Goal: Task Accomplishment & Management: Manage account settings

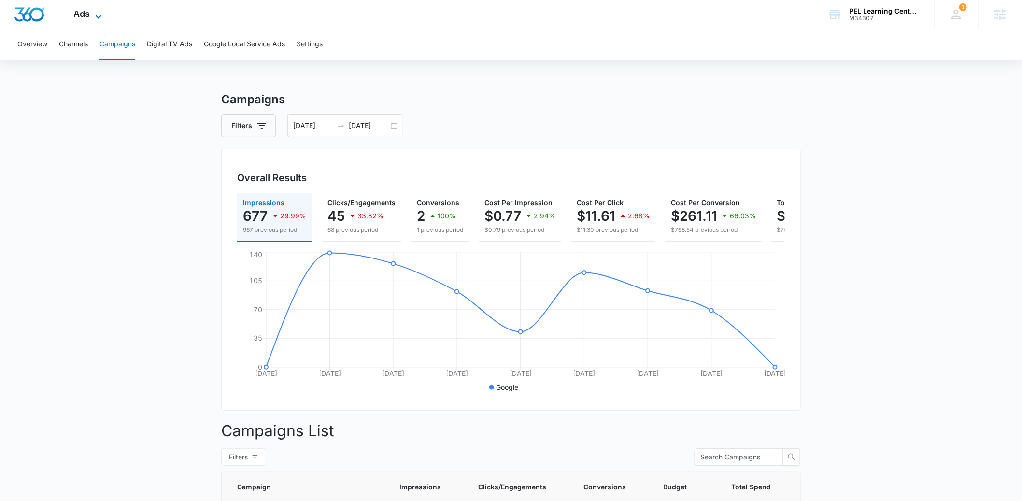
click at [87, 14] on span "Ads" at bounding box center [82, 14] width 16 height 10
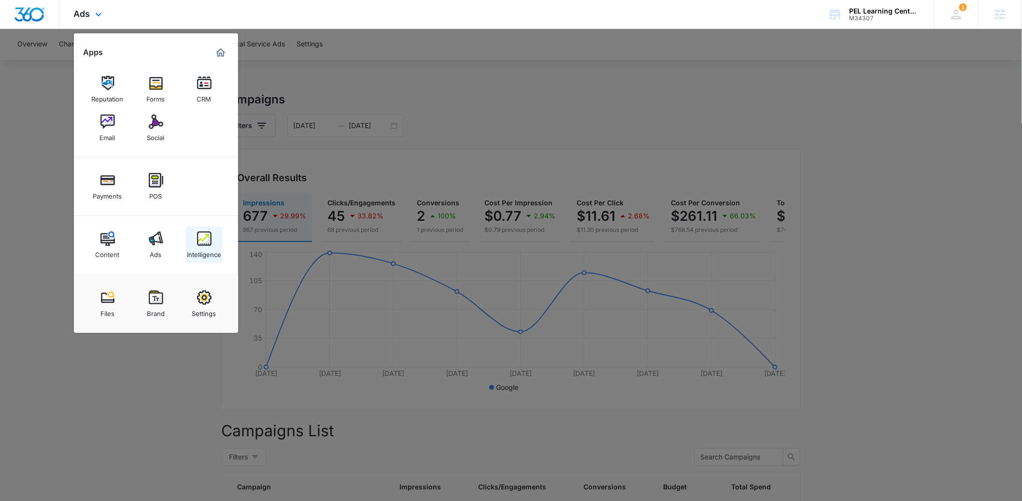
click at [195, 243] on link "Intelligence" at bounding box center [204, 245] width 37 height 37
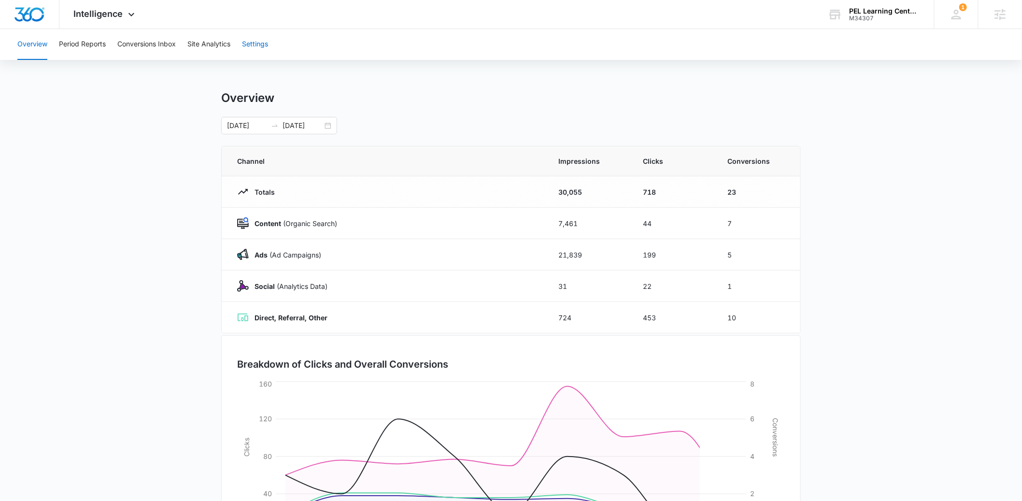
click at [256, 48] on button "Settings" at bounding box center [255, 44] width 26 height 31
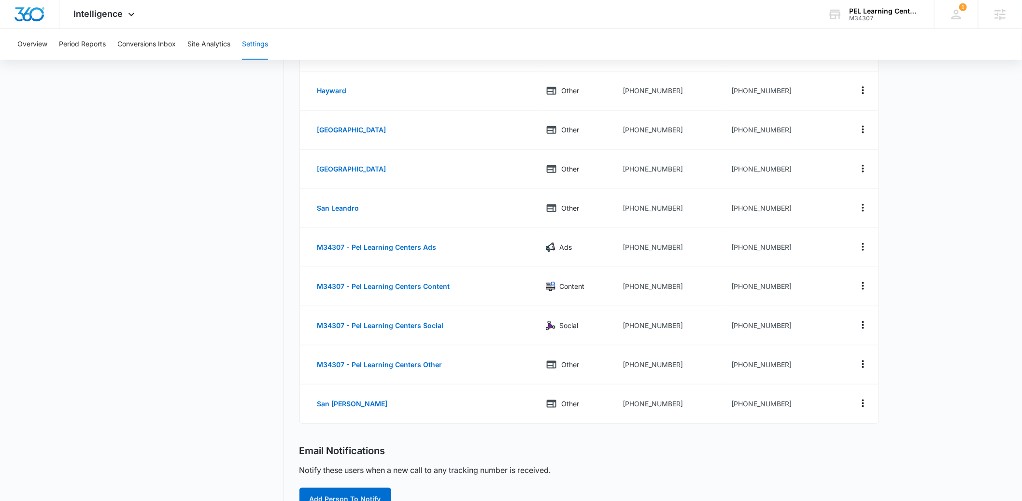
scroll to position [341, 0]
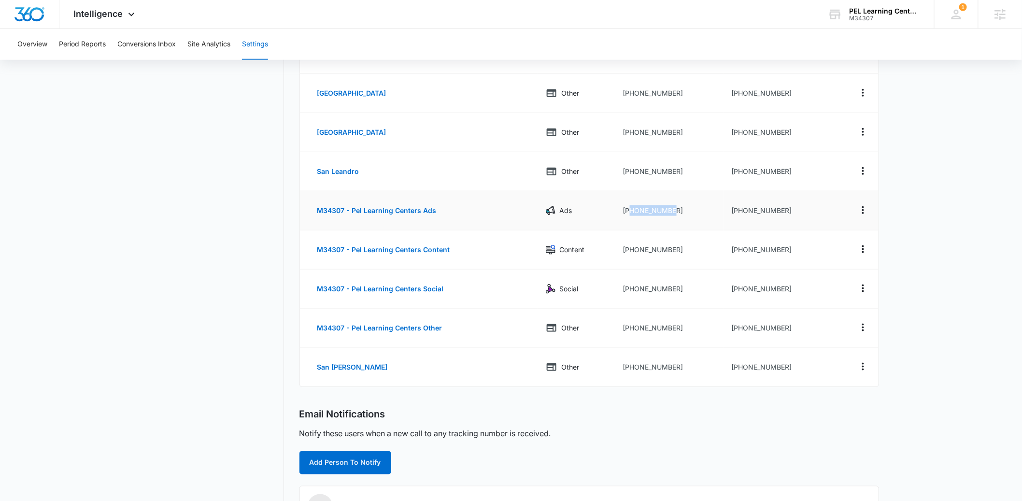
drag, startPoint x: 673, startPoint y: 211, endPoint x: 629, endPoint y: 214, distance: 44.0
click at [629, 214] on td "[PHONE_NUMBER]" at bounding box center [670, 210] width 109 height 39
copy td "8888873588"
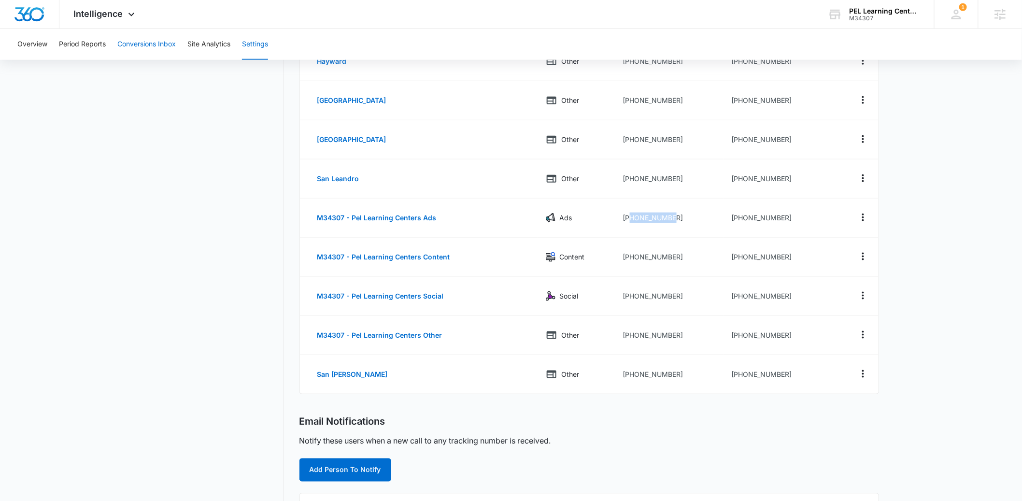
scroll to position [322, 0]
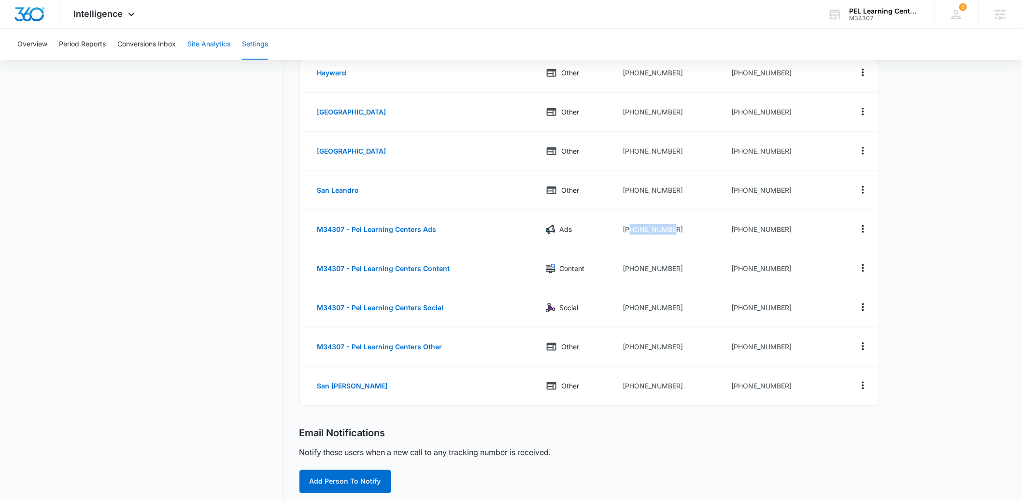
click at [199, 43] on button "Site Analytics" at bounding box center [208, 44] width 43 height 31
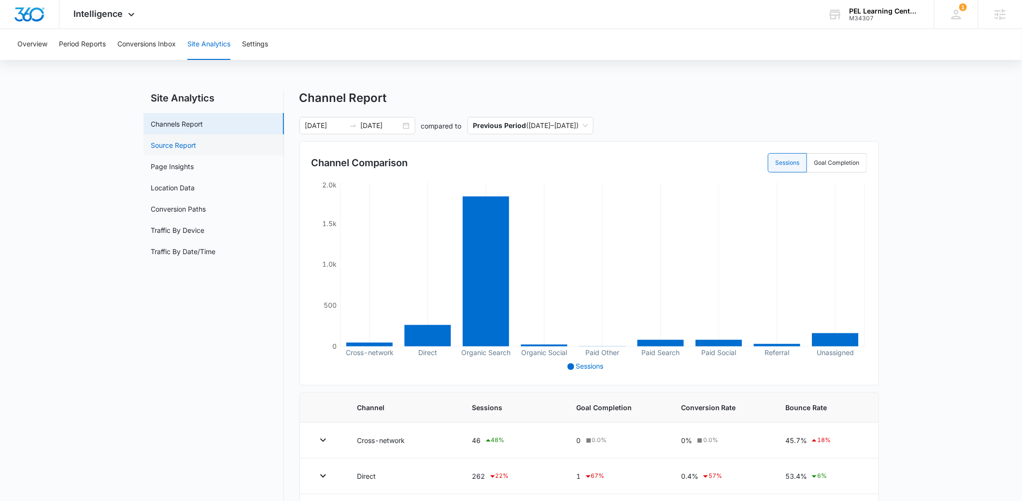
click at [173, 148] on link "Source Report" at bounding box center [173, 145] width 45 height 10
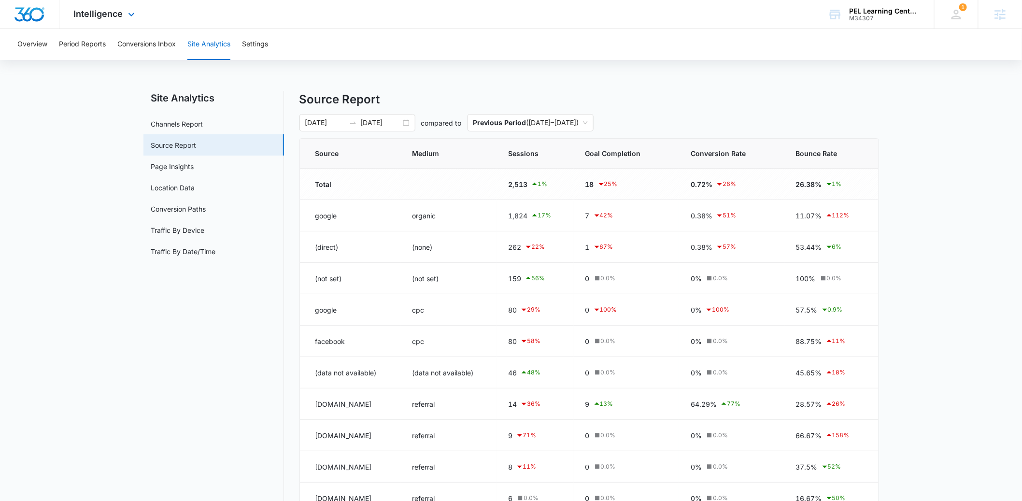
click at [98, 21] on div "Intelligence Apps Reputation Forms CRM Email Social Payments POS Content Ads In…" at bounding box center [105, 14] width 92 height 29
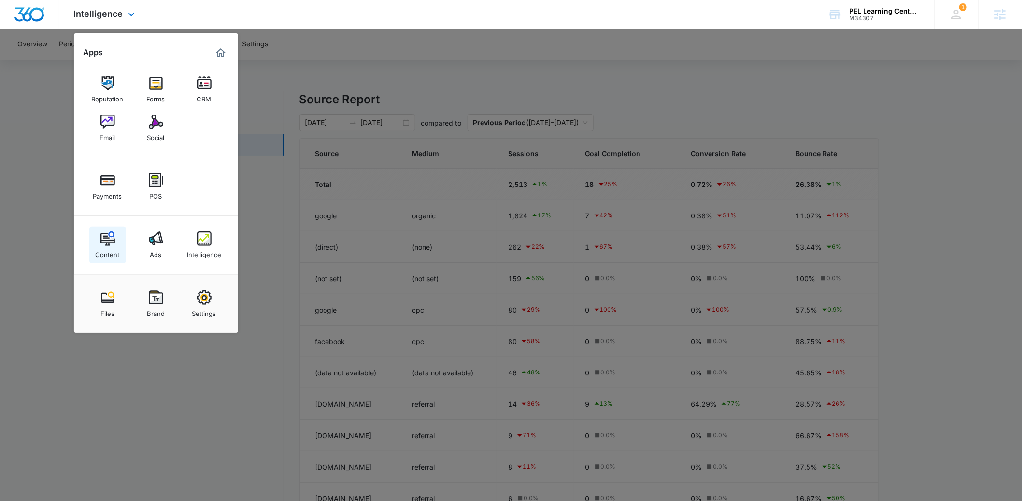
click at [106, 243] on img at bounding box center [107, 238] width 14 height 14
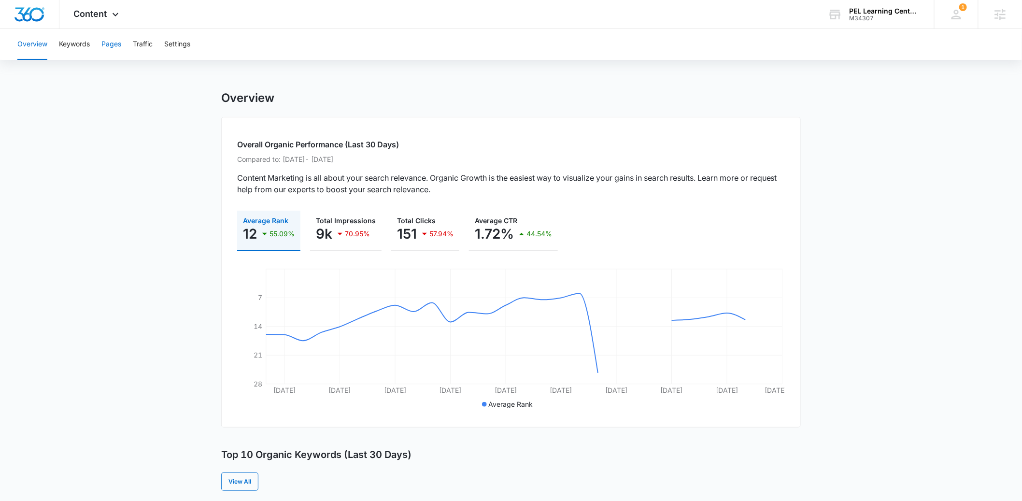
click at [110, 46] on button "Pages" at bounding box center [111, 44] width 20 height 31
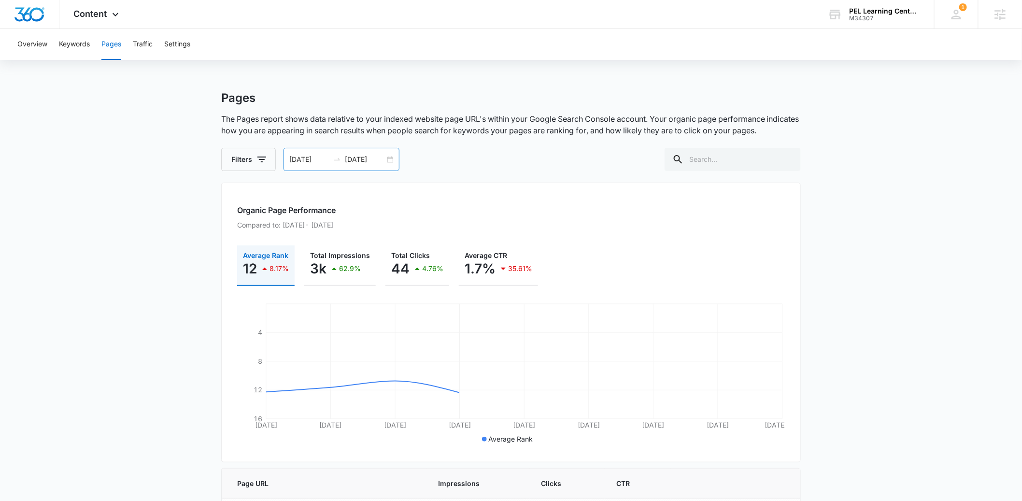
click at [297, 161] on input "[DATE]" at bounding box center [309, 159] width 40 height 11
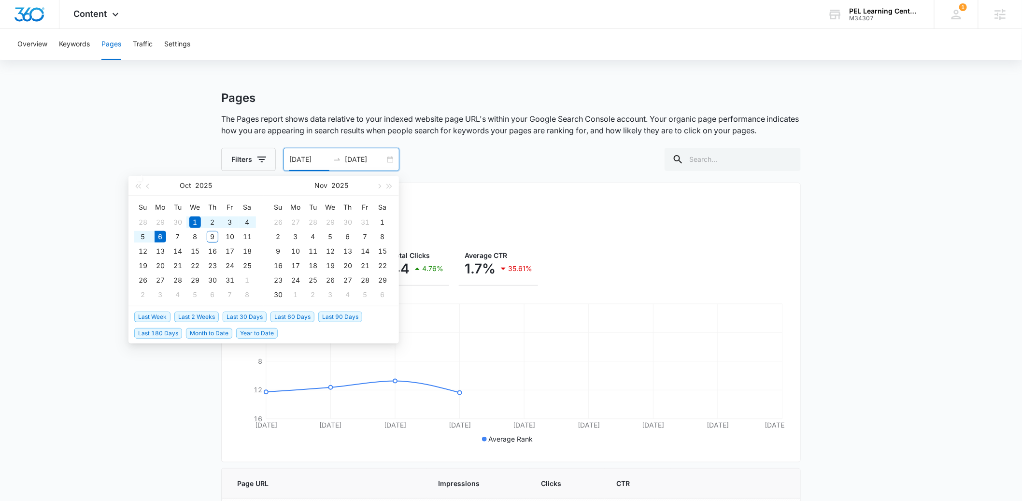
click at [255, 333] on span "Year to Date" at bounding box center [257, 333] width 42 height 11
type input "[DATE]"
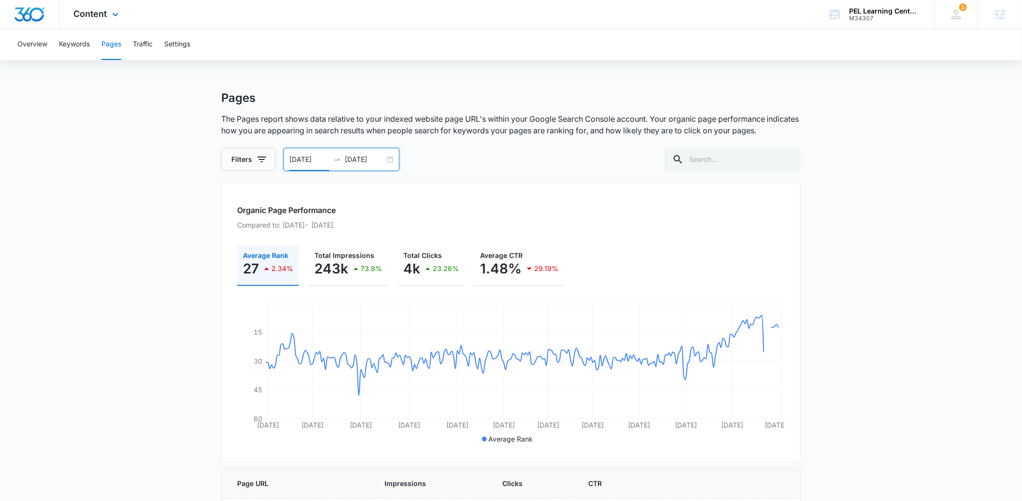
click at [97, 19] on div "Content Apps Reputation Forms CRM Email Social Payments POS Content Ads Intelli…" at bounding box center [97, 14] width 76 height 29
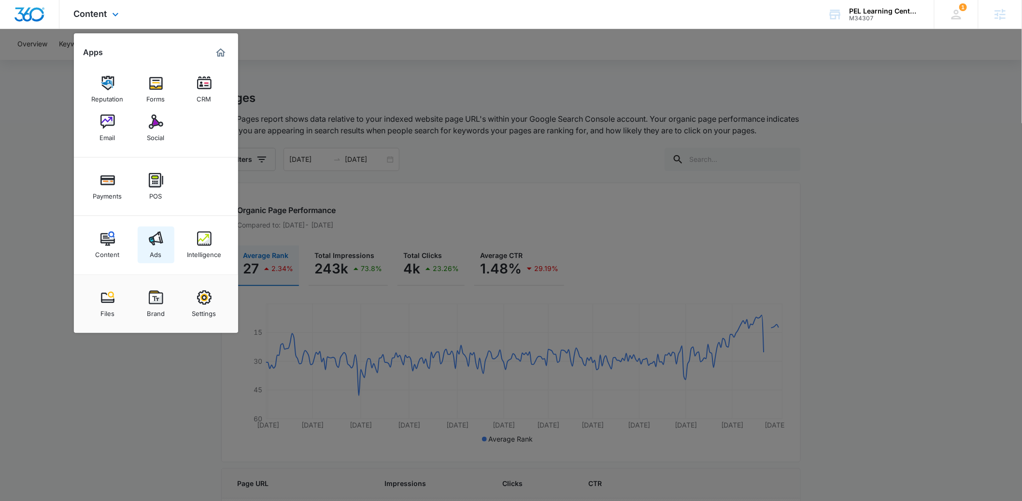
click at [155, 240] on img at bounding box center [156, 238] width 14 height 14
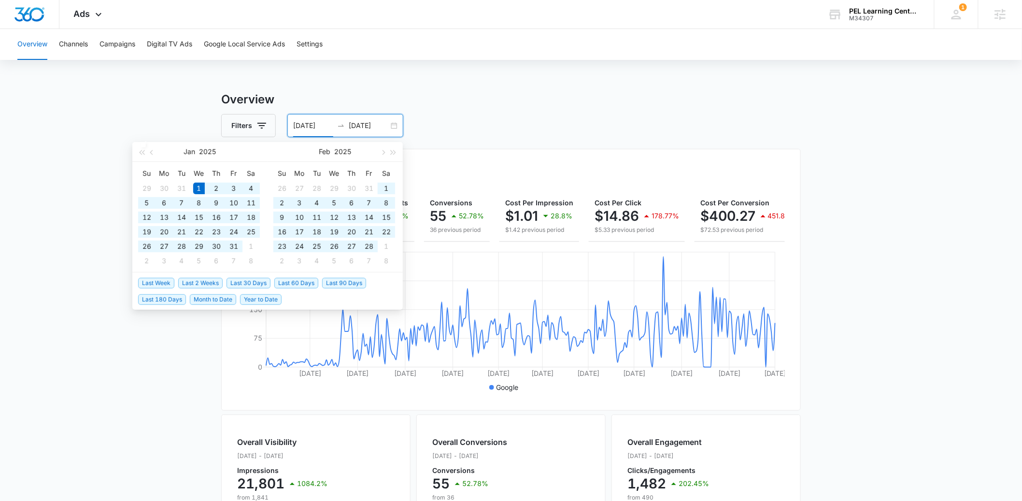
click at [311, 129] on input "[DATE]" at bounding box center [313, 125] width 40 height 11
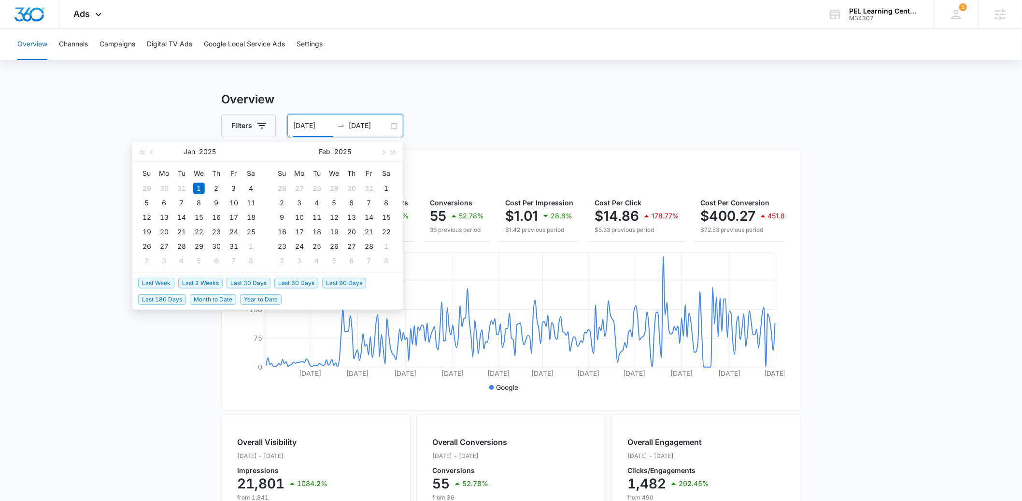
click at [215, 300] on span "Month to Date" at bounding box center [213, 299] width 46 height 11
type input "[DATE]"
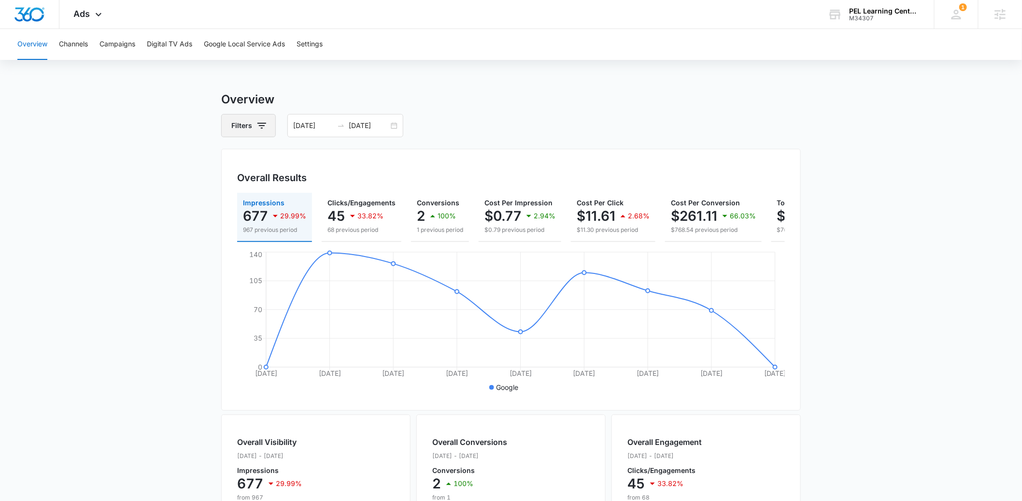
click at [258, 133] on button "Filters" at bounding box center [248, 125] width 55 height 23
click at [259, 160] on p "Channel" at bounding box center [246, 161] width 26 height 10
click at [330, 158] on button "Show Channel filters" at bounding box center [336, 160] width 15 height 15
click at [241, 209] on icon at bounding box center [238, 209] width 9 height 9
click at [234, 209] on input "Facebook / Instagram" at bounding box center [233, 209] width 0 height 0
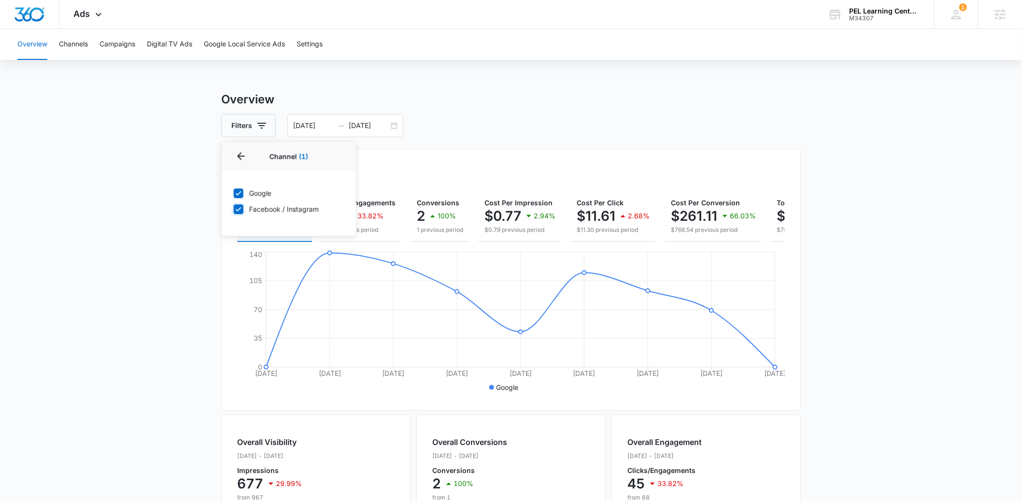
checkbox input "true"
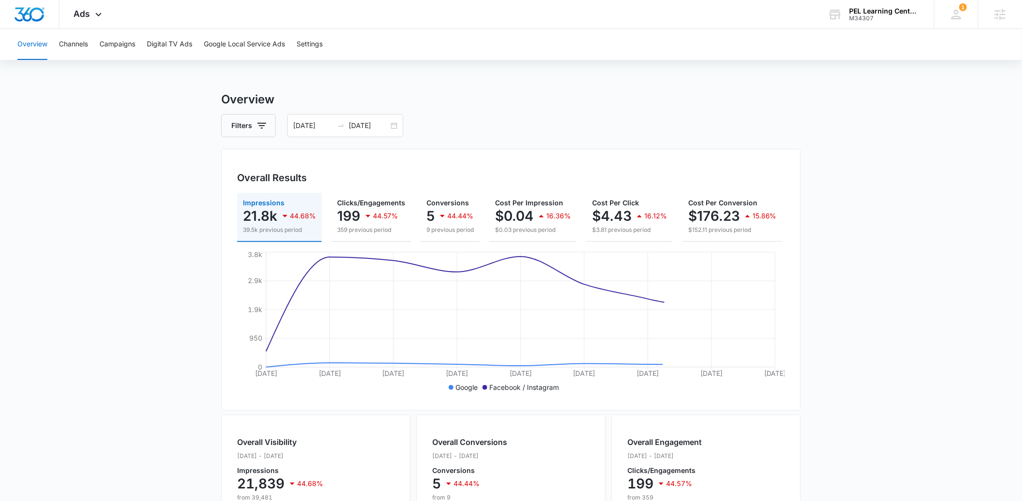
click at [142, 230] on main "Overview Filters [DATE] [DATE] Overall Results Impressions 21.8k 44.68% 39.5k p…" at bounding box center [511, 438] width 1022 height 694
click at [309, 128] on input "[DATE]" at bounding box center [313, 125] width 40 height 11
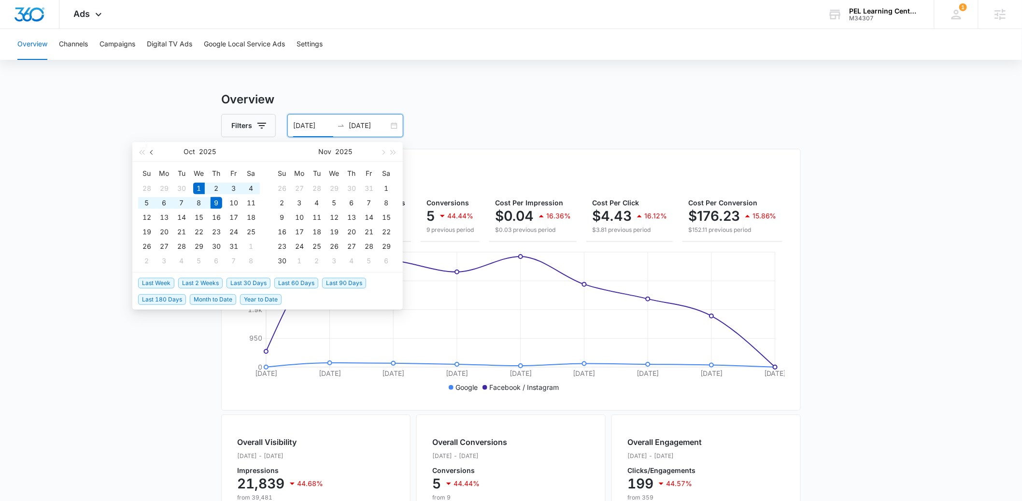
click at [155, 152] on button "button" at bounding box center [152, 151] width 11 height 19
type input "[DATE]"
click at [166, 186] on div "1" at bounding box center [164, 189] width 12 height 12
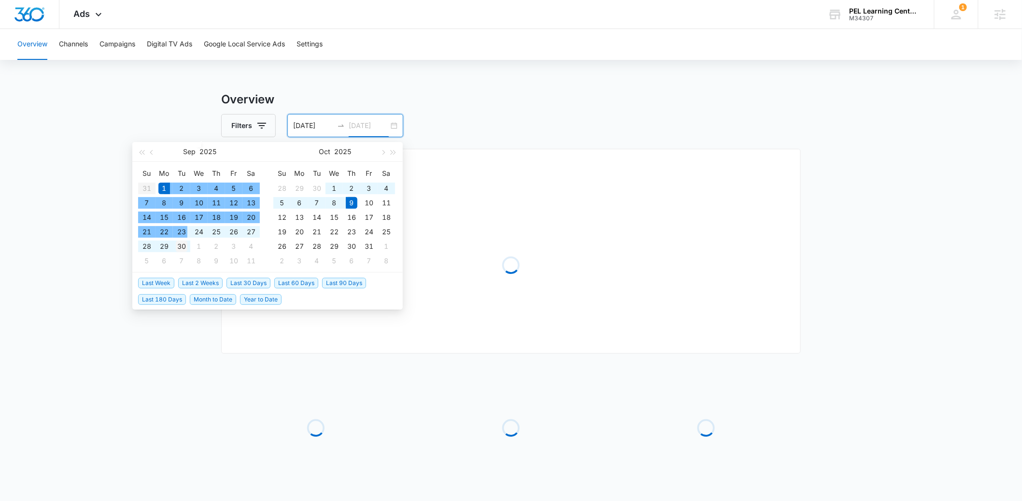
type input "[DATE]"
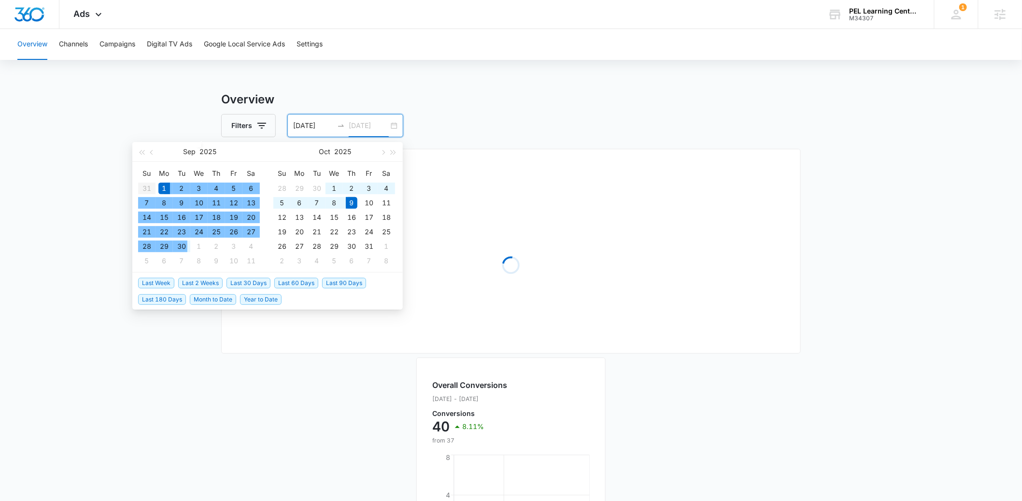
click at [183, 247] on div "30" at bounding box center [182, 247] width 12 height 12
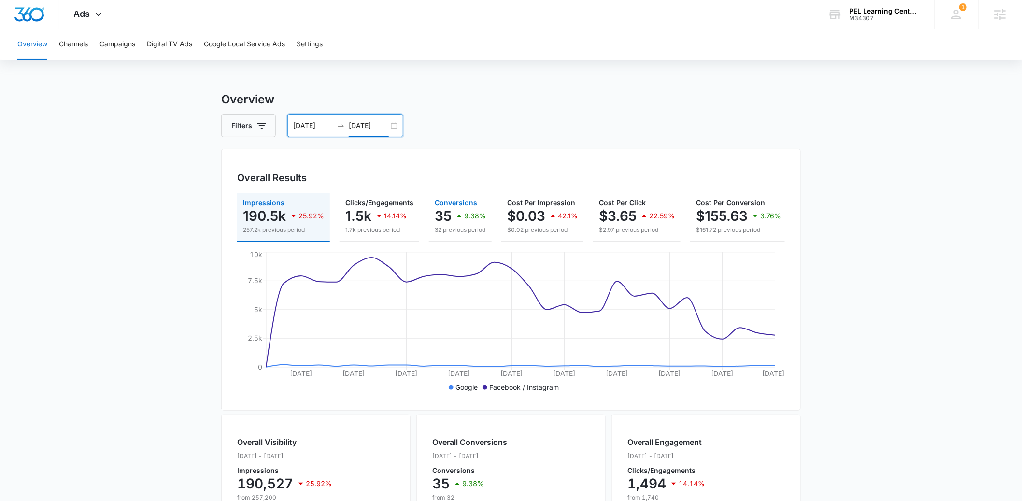
click at [443, 221] on p "35" at bounding box center [443, 215] width 17 height 15
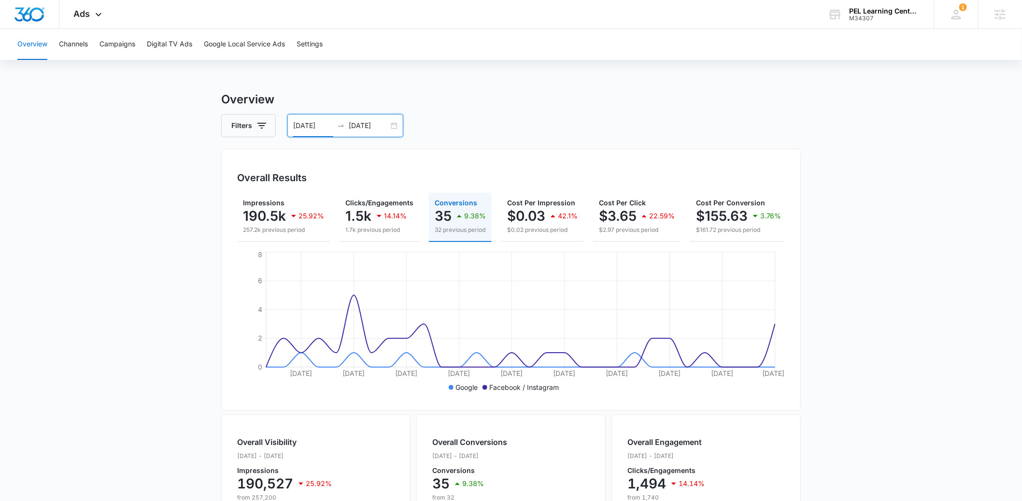
click at [312, 126] on input "[DATE]" at bounding box center [313, 125] width 40 height 11
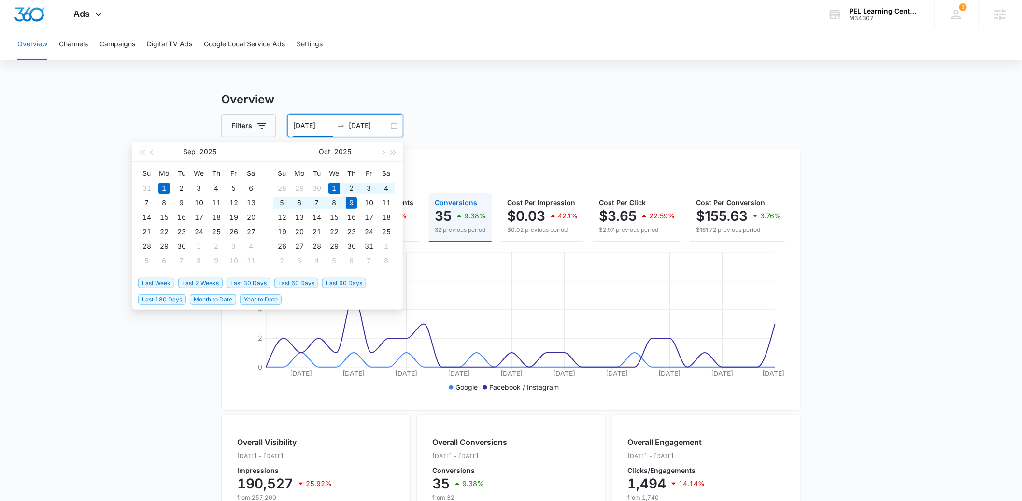
click at [218, 298] on span "Month to Date" at bounding box center [213, 299] width 46 height 11
type input "[DATE]"
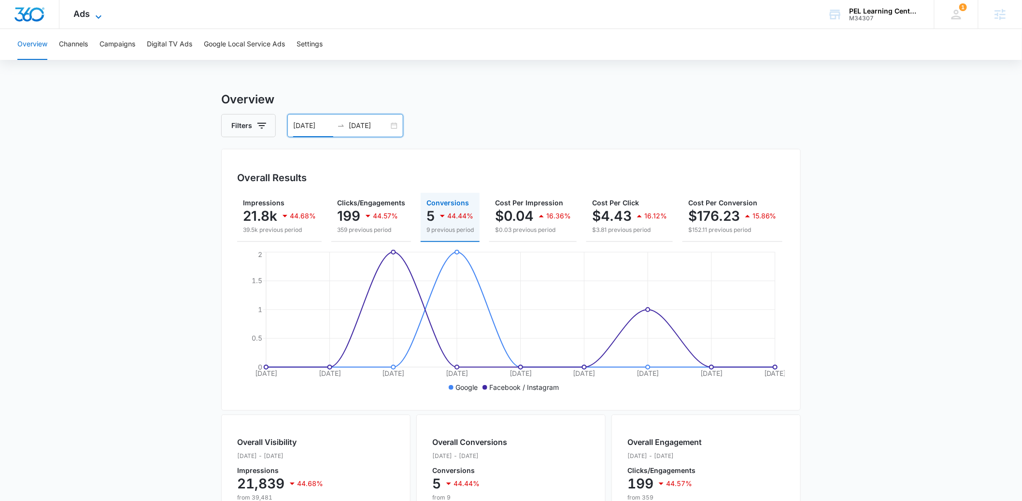
click at [87, 14] on span "Ads" at bounding box center [82, 14] width 16 height 10
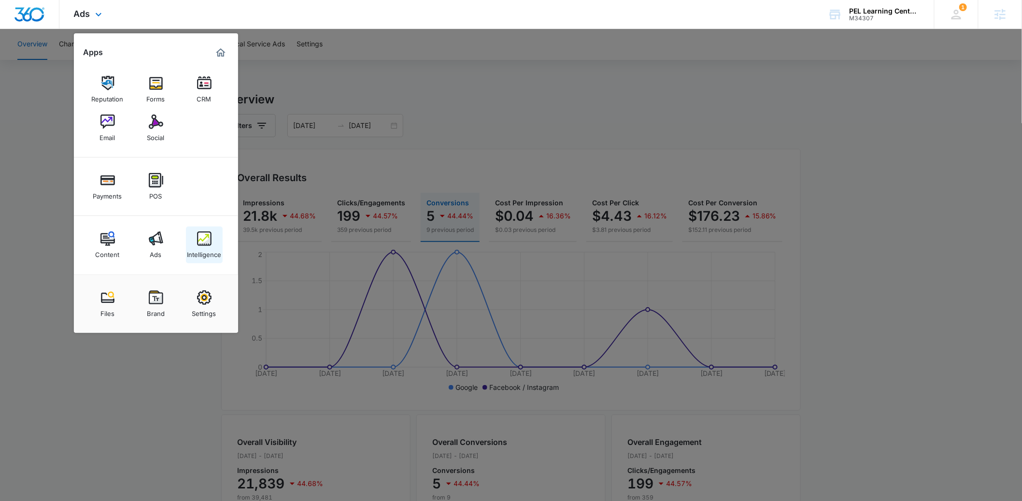
click at [209, 246] on div "Intelligence" at bounding box center [204, 252] width 34 height 13
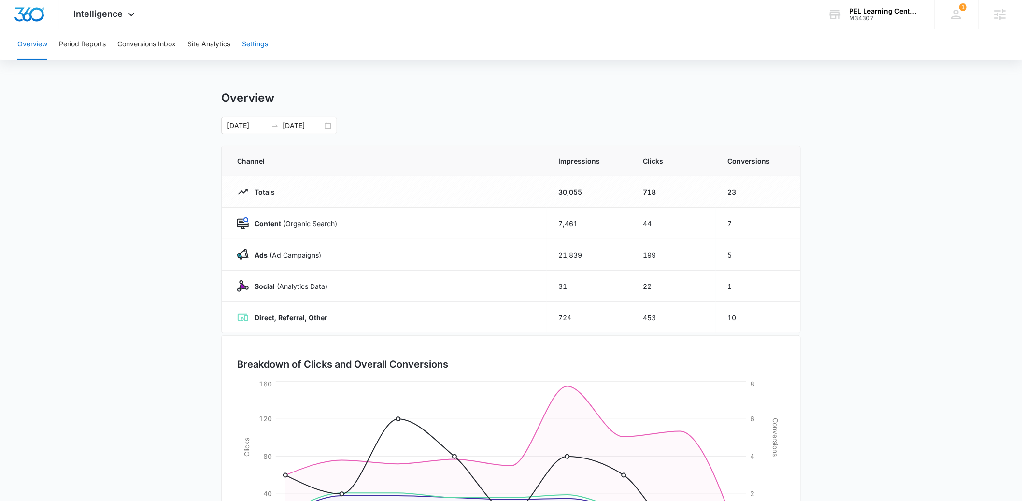
click at [248, 42] on button "Settings" at bounding box center [255, 44] width 26 height 31
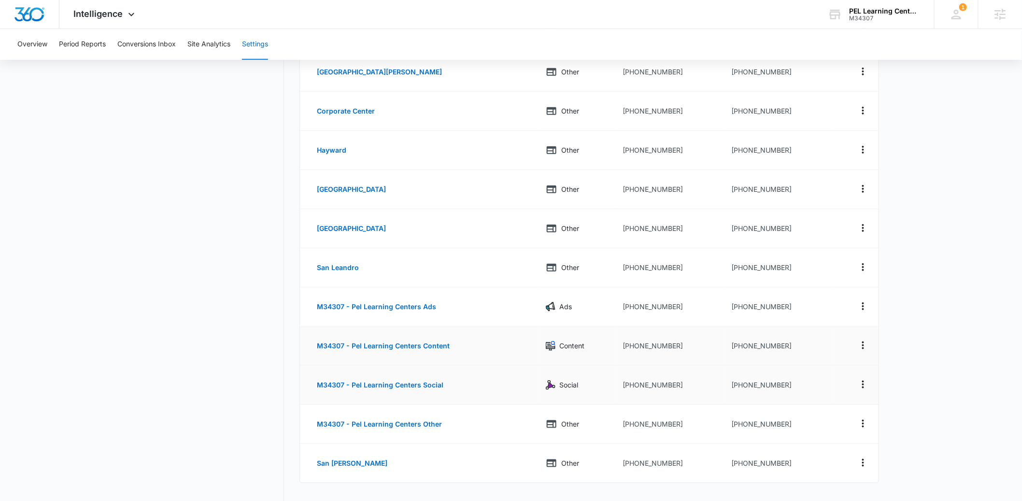
scroll to position [263, 0]
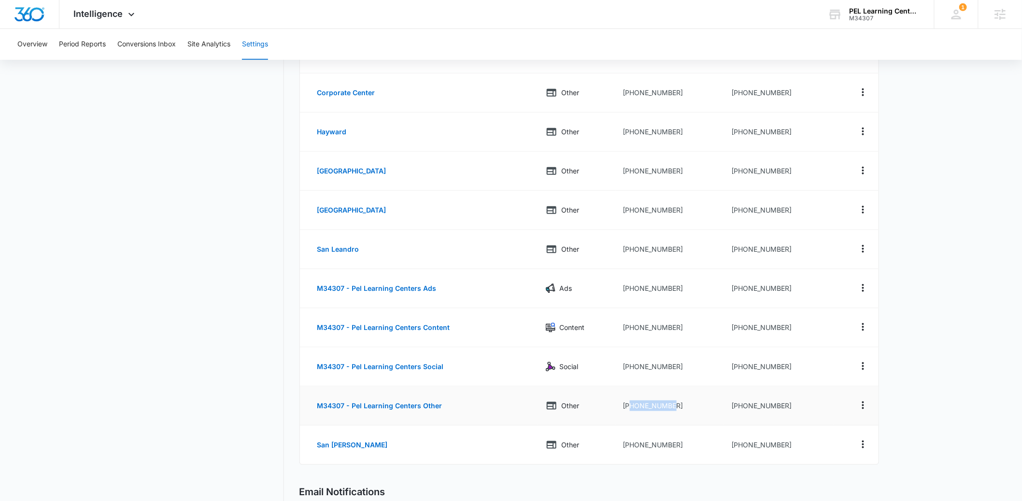
drag, startPoint x: 677, startPoint y: 406, endPoint x: 631, endPoint y: 408, distance: 45.9
click at [631, 408] on td "[PHONE_NUMBER]" at bounding box center [670, 406] width 109 height 39
click at [775, 405] on td "[PHONE_NUMBER]" at bounding box center [779, 406] width 111 height 39
drag, startPoint x: 671, startPoint y: 289, endPoint x: 623, endPoint y: 292, distance: 48.4
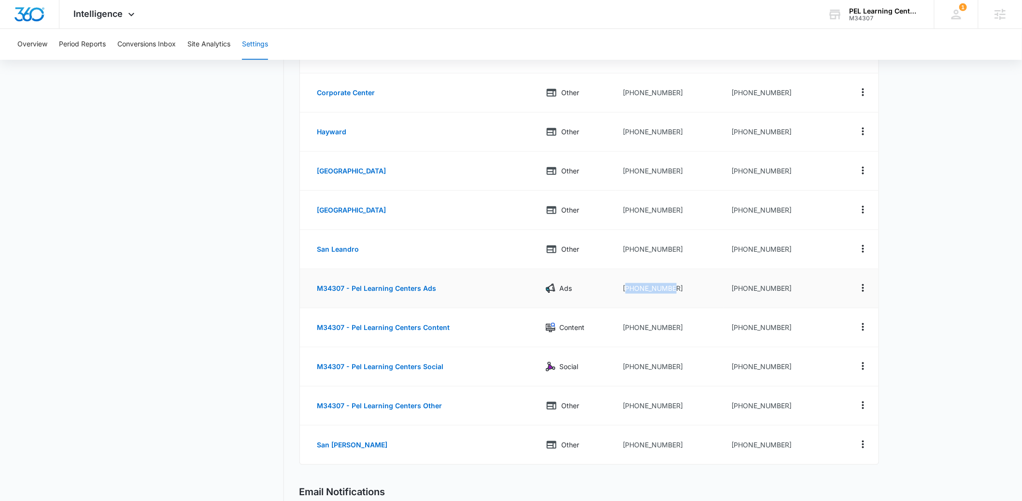
click at [623, 292] on td "[PHONE_NUMBER]" at bounding box center [670, 288] width 109 height 39
click at [658, 289] on td "[PHONE_NUMBER]" at bounding box center [670, 288] width 109 height 39
click at [675, 288] on td "[PHONE_NUMBER]" at bounding box center [670, 288] width 109 height 39
click at [658, 288] on td "[PHONE_NUMBER]" at bounding box center [670, 288] width 109 height 39
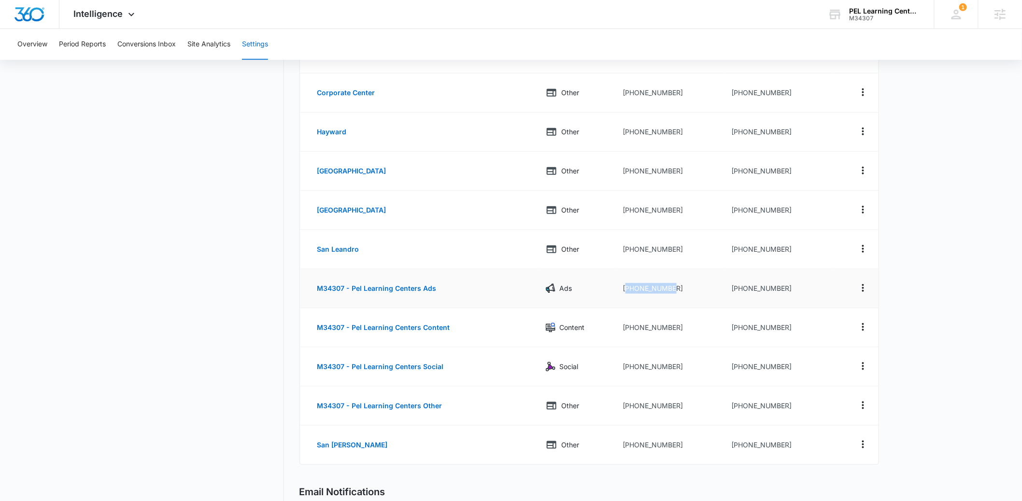
click at [658, 288] on td "[PHONE_NUMBER]" at bounding box center [670, 288] width 109 height 39
click at [881, 15] on div "M34307" at bounding box center [885, 18] width 71 height 7
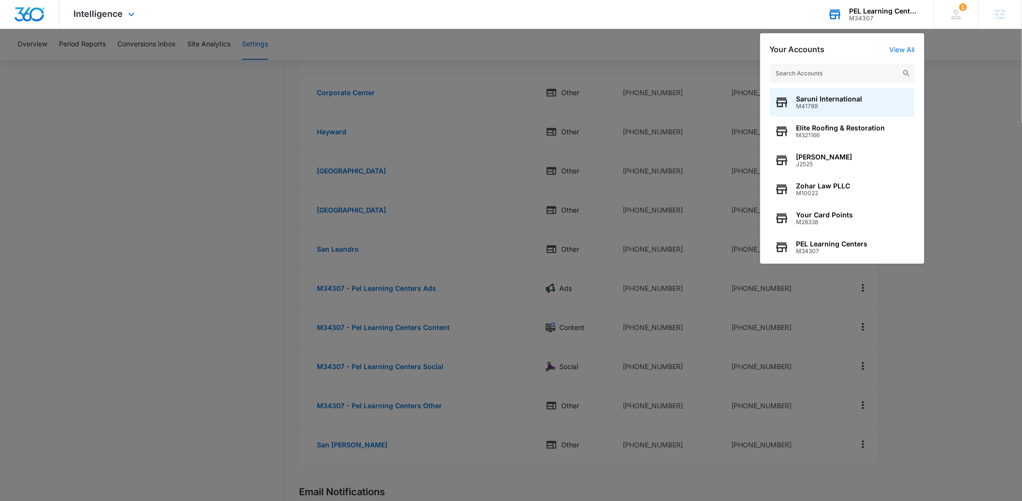
click at [822, 74] on input "text" at bounding box center [842, 73] width 145 height 19
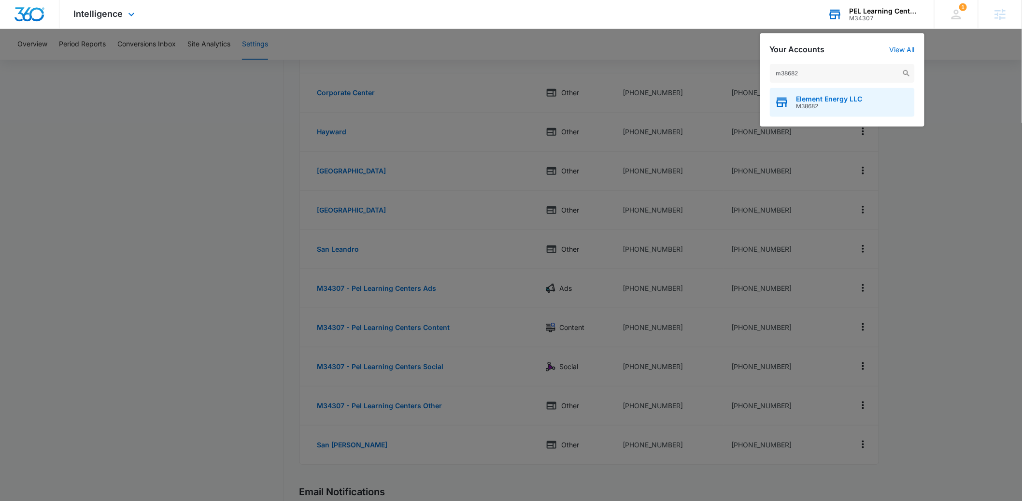
type input "m38682"
click at [837, 104] on span "M38682" at bounding box center [830, 106] width 66 height 7
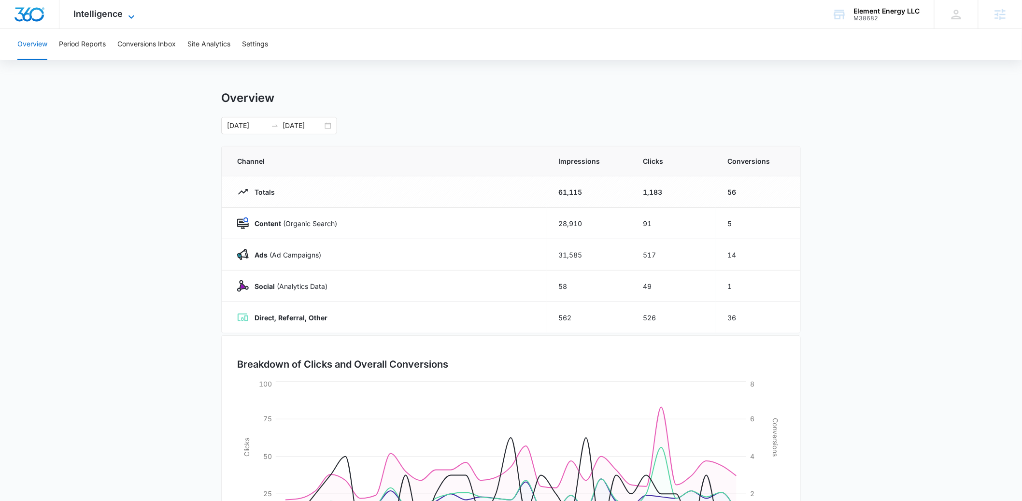
click at [99, 10] on span "Intelligence" at bounding box center [98, 14] width 49 height 10
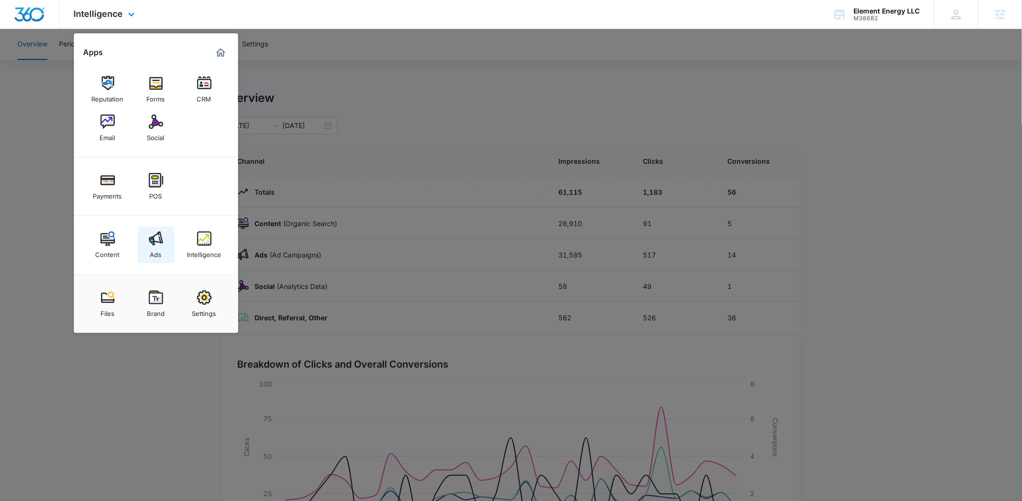
click at [156, 238] on img at bounding box center [156, 238] width 14 height 14
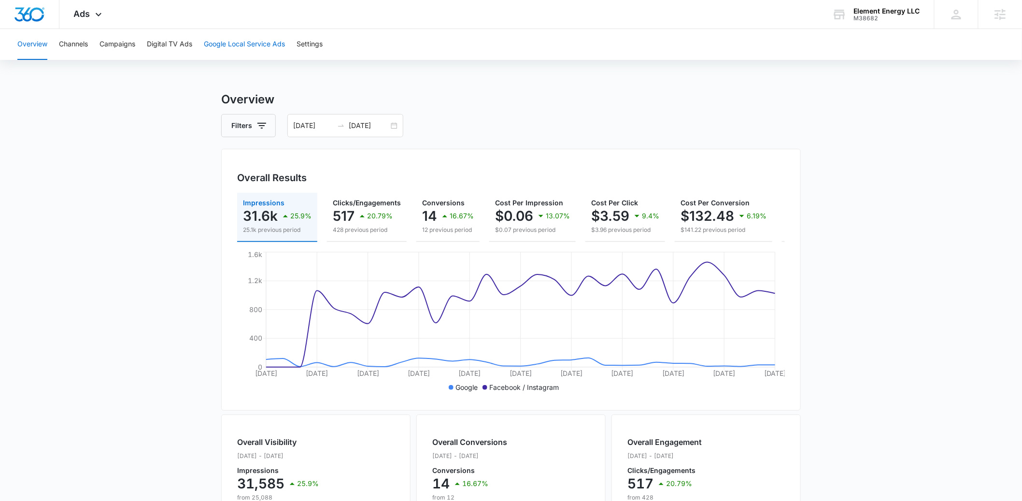
click at [233, 49] on button "Google Local Service Ads" at bounding box center [244, 44] width 81 height 31
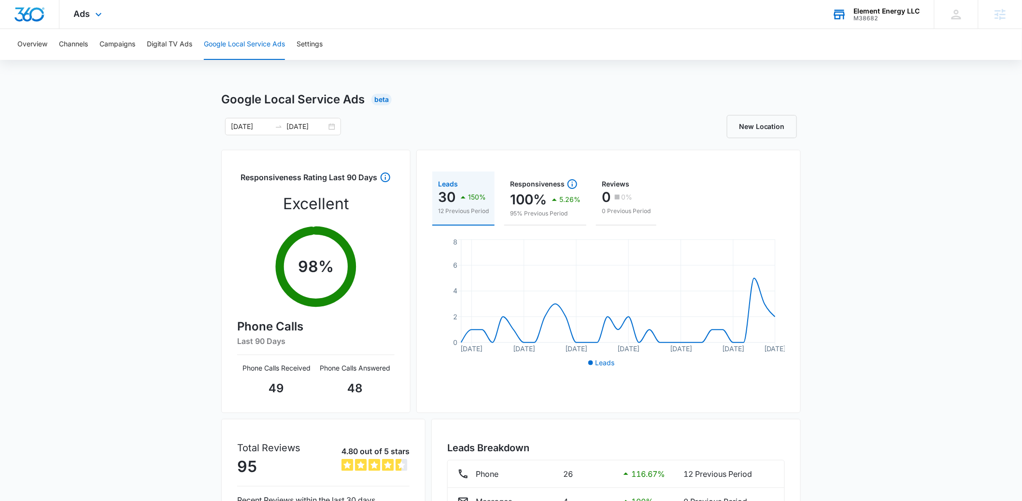
click at [876, 18] on div "M38682" at bounding box center [887, 18] width 66 height 7
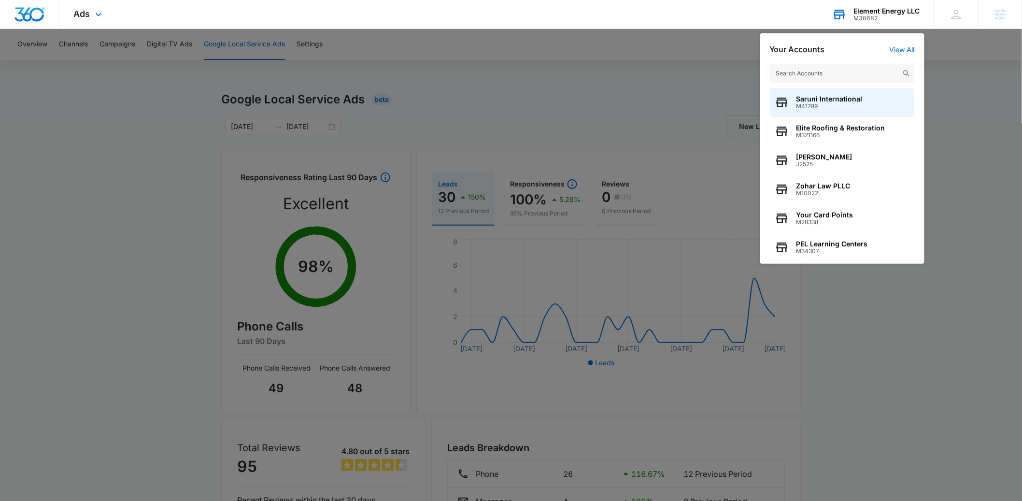
click at [804, 79] on input "text" at bounding box center [842, 73] width 145 height 19
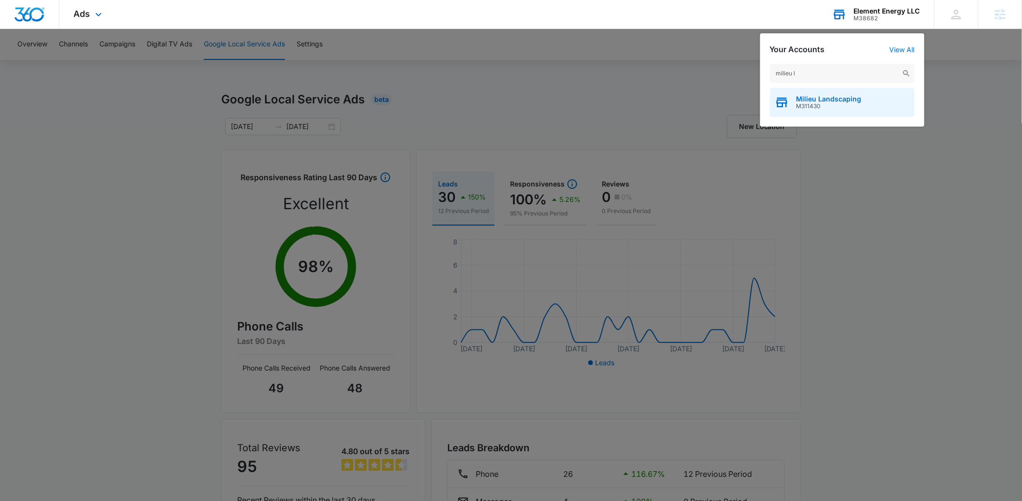
type input "milieu l"
click at [803, 97] on span "Milieu Landscaping" at bounding box center [829, 99] width 65 height 8
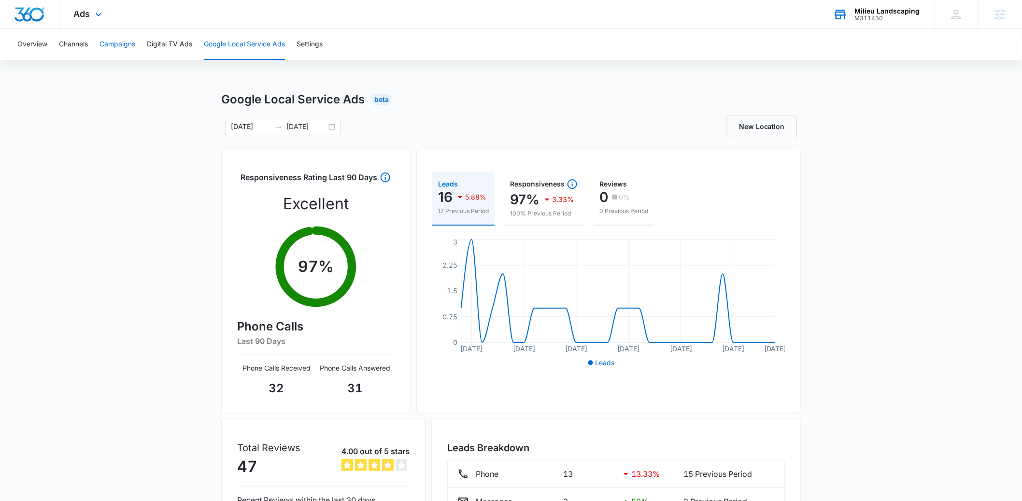
click at [110, 44] on button "Campaigns" at bounding box center [118, 44] width 36 height 31
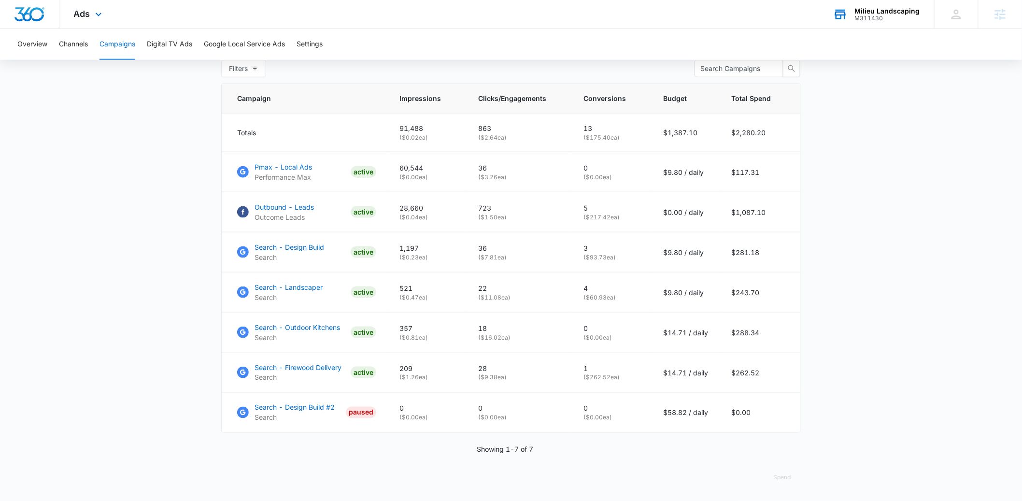
scroll to position [393, 0]
click at [872, 10] on div "Milieu Landscaping" at bounding box center [887, 11] width 65 height 8
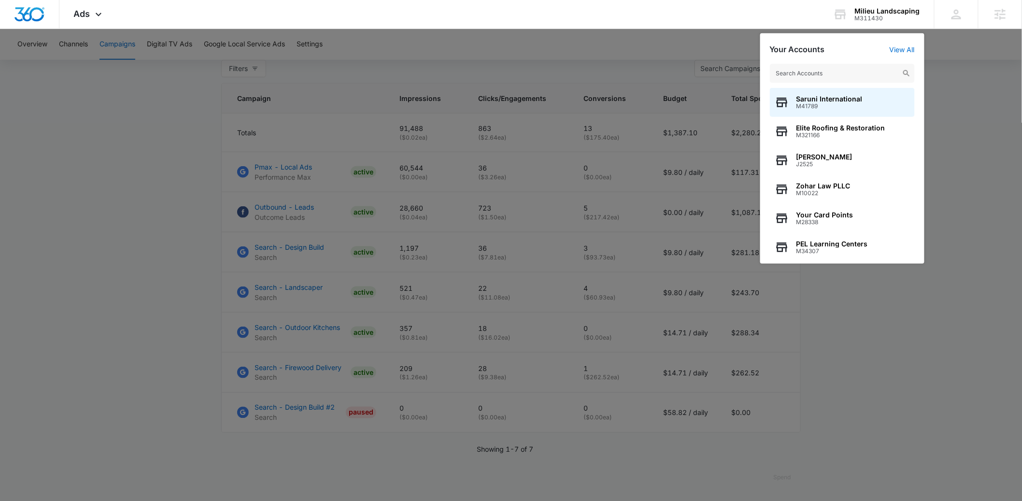
click at [822, 77] on input "text" at bounding box center [842, 73] width 145 height 19
type input "lil"
click at [864, 100] on span "Lil' Rascals Academy" at bounding box center [832, 99] width 71 height 8
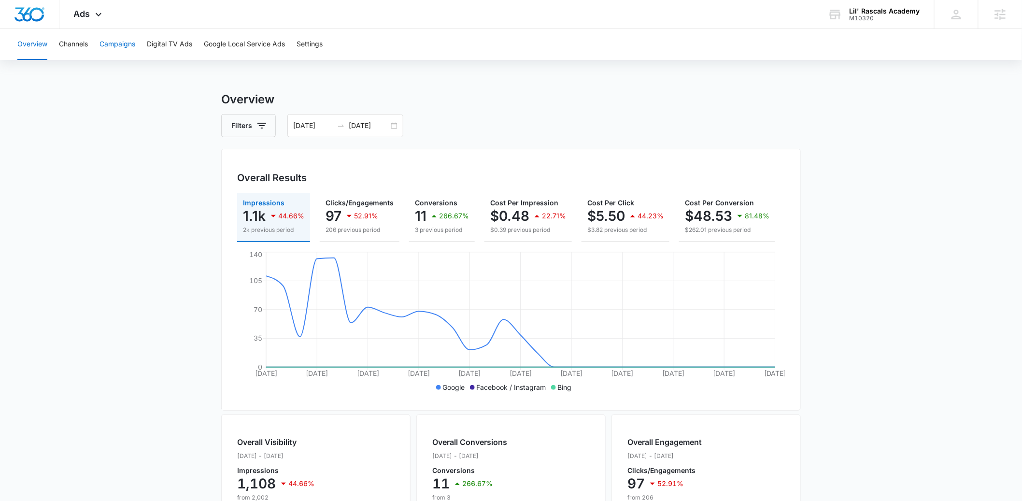
click at [125, 47] on button "Campaigns" at bounding box center [118, 44] width 36 height 31
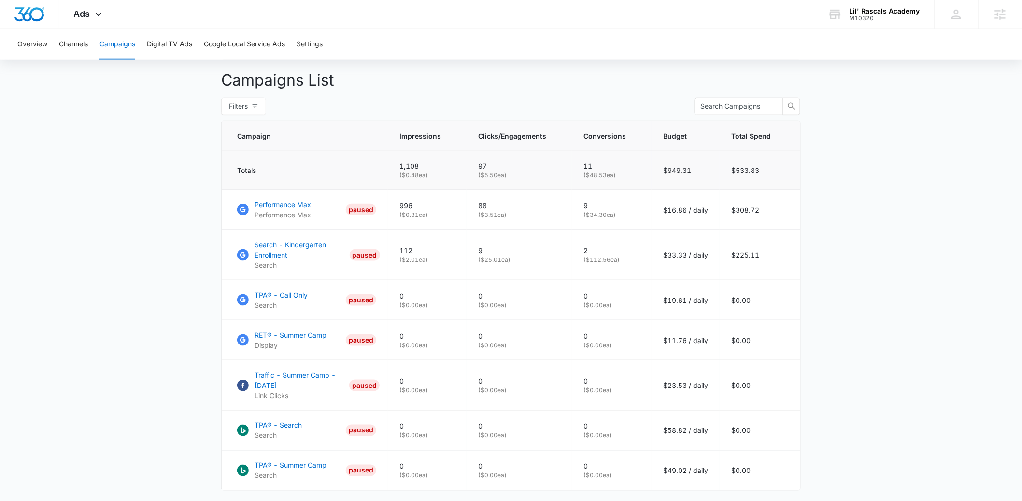
scroll to position [351, 0]
click at [872, 10] on div "Lil' Rascals Academy" at bounding box center [885, 11] width 71 height 8
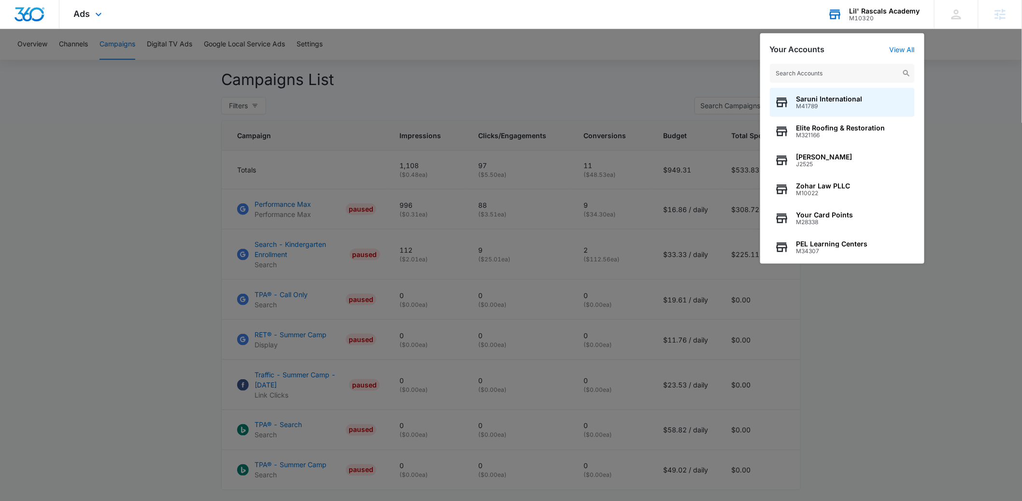
click at [813, 79] on input "text" at bounding box center [842, 73] width 145 height 19
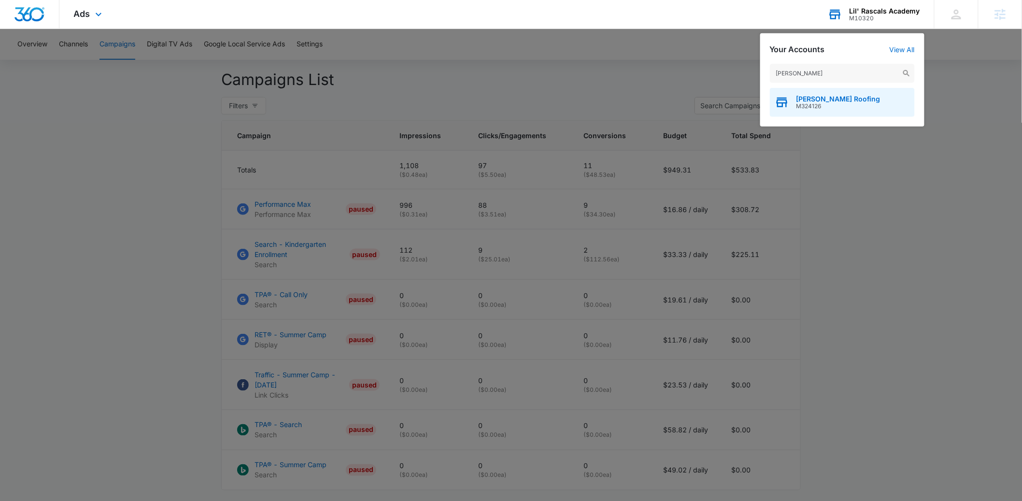
type input "[PERSON_NAME]"
click at [815, 100] on span "[PERSON_NAME] Roofing" at bounding box center [839, 99] width 84 height 8
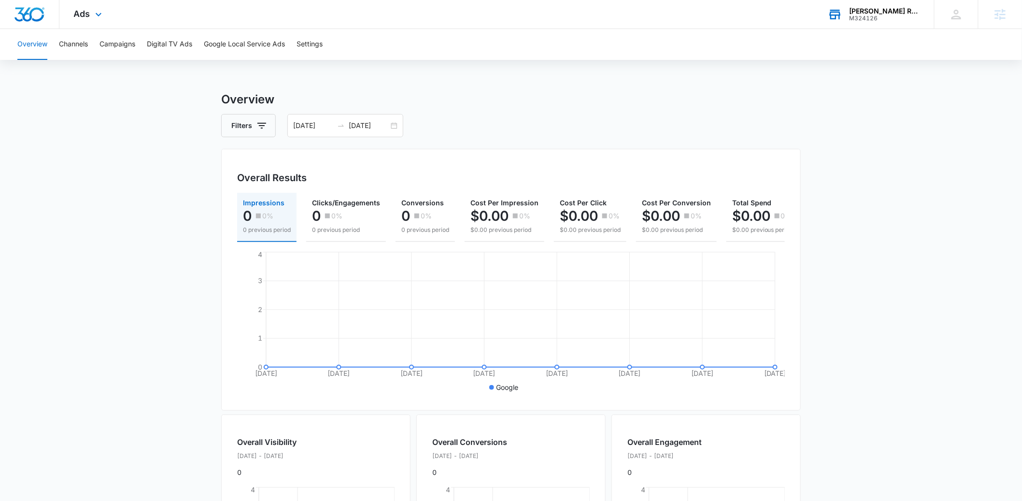
click at [87, 19] on div "Ads Apps Reputation Websites Forms CRM Email Social Payments POS Content Ads In…" at bounding box center [88, 14] width 59 height 29
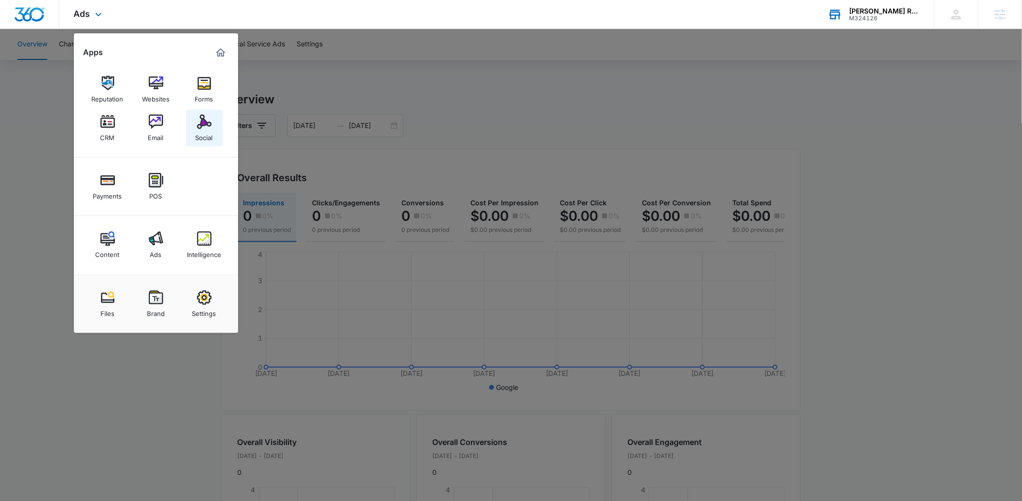
click at [197, 129] on div "Social" at bounding box center [204, 135] width 17 height 13
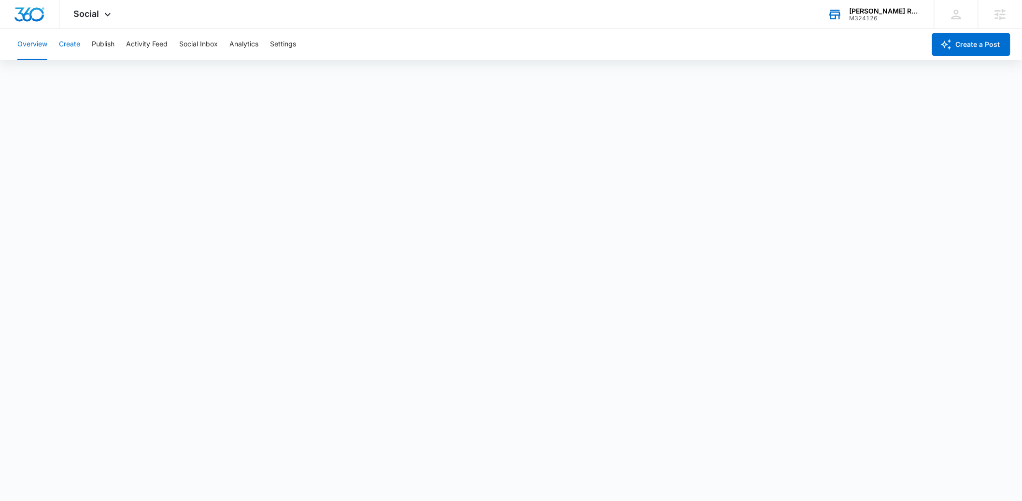
click at [69, 44] on button "Create" at bounding box center [69, 44] width 21 height 31
click at [93, 73] on button "Approvals" at bounding box center [94, 73] width 32 height 27
click at [37, 41] on button "Overview" at bounding box center [32, 44] width 30 height 31
click at [893, 17] on div "M324126" at bounding box center [885, 18] width 71 height 7
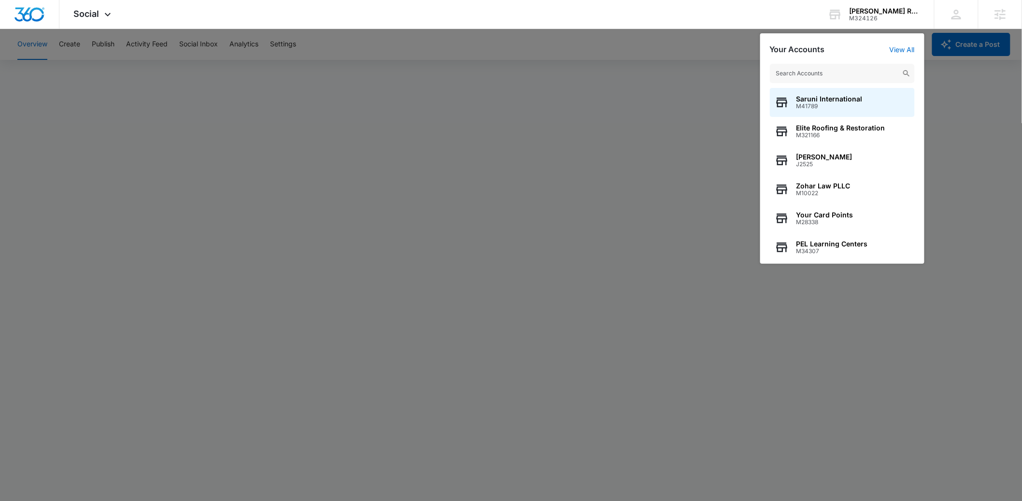
click at [824, 72] on input "text" at bounding box center [842, 73] width 145 height 19
type input "early chi"
click at [814, 245] on span "Early Childhood Education Association of [US_STATE]" at bounding box center [854, 244] width 114 height 8
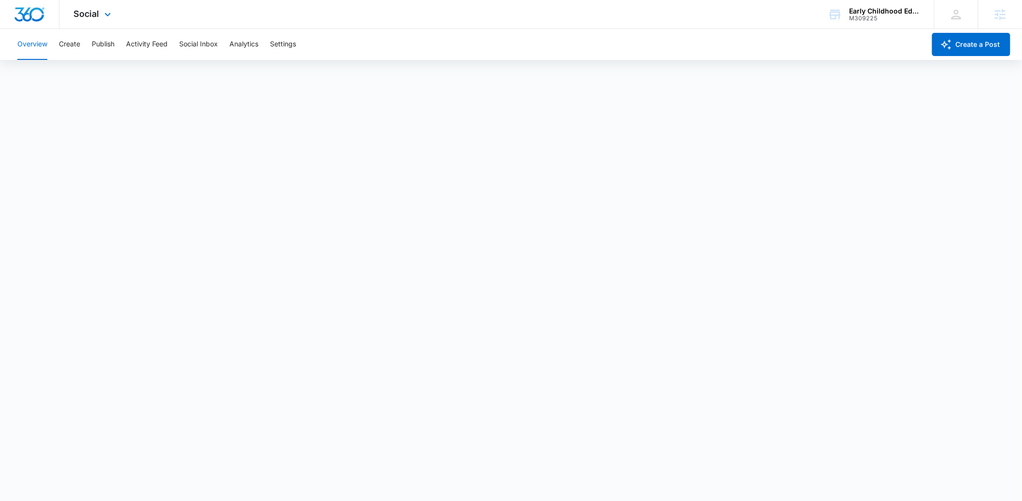
click at [93, 19] on div "Social Apps Reputation Websites Forms CRM Email Social Payments POS Content Ads…" at bounding box center [93, 14] width 69 height 29
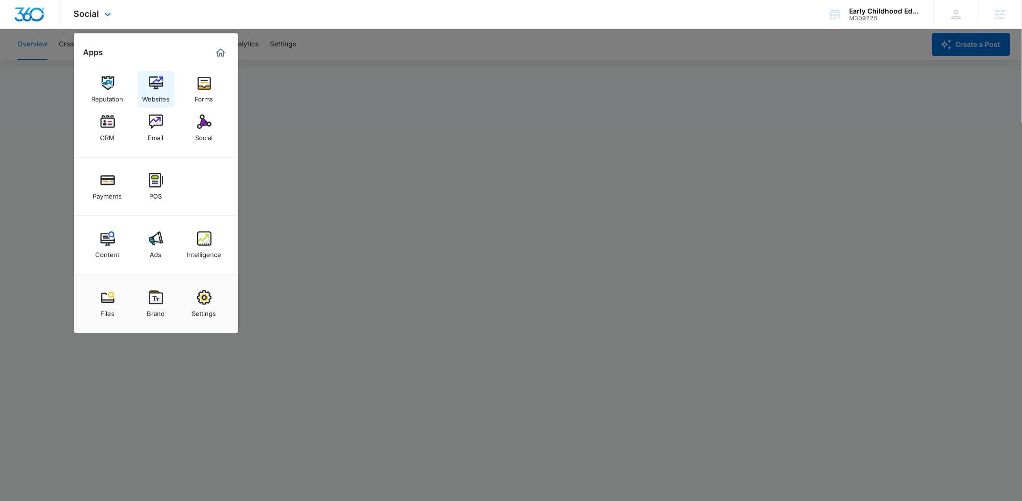
click at [157, 88] on img at bounding box center [156, 83] width 14 height 14
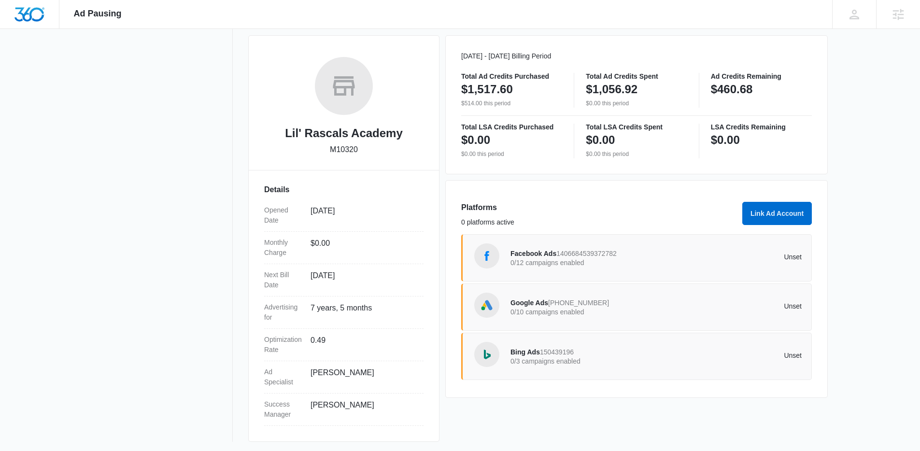
scroll to position [130, 0]
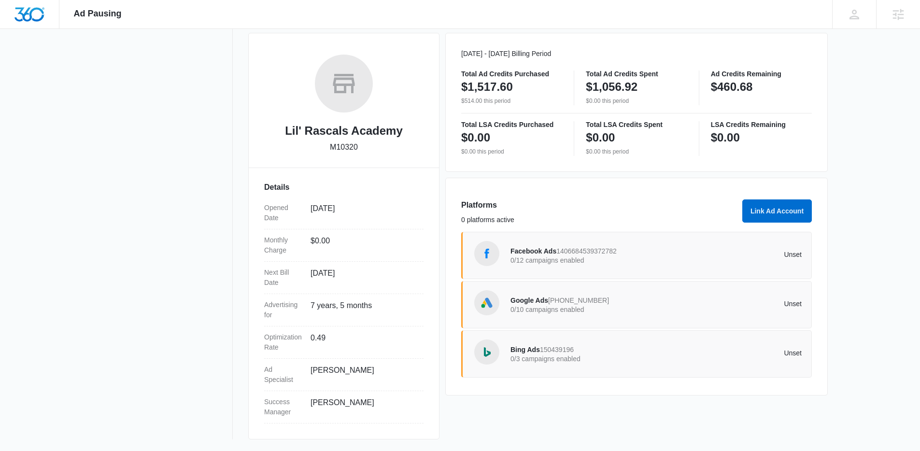
click at [558, 303] on span "395-810-7137" at bounding box center [578, 301] width 61 height 8
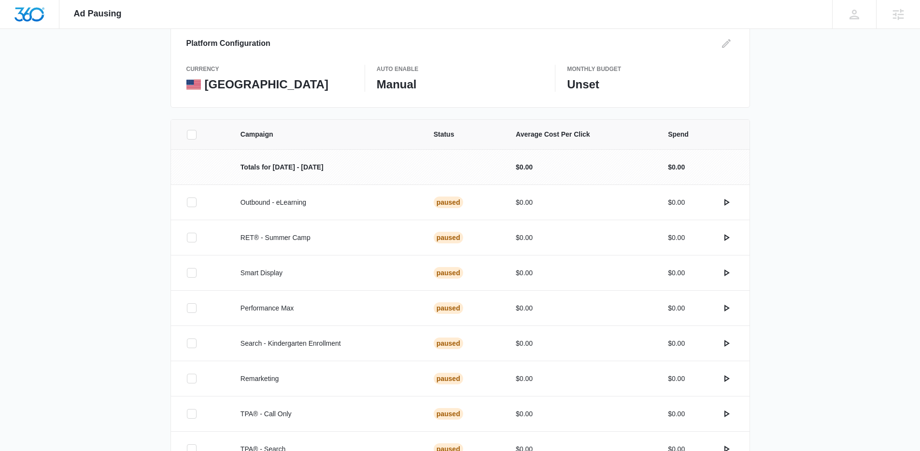
scroll to position [115, 0]
click at [726, 43] on icon "Edit" at bounding box center [727, 43] width 12 height 12
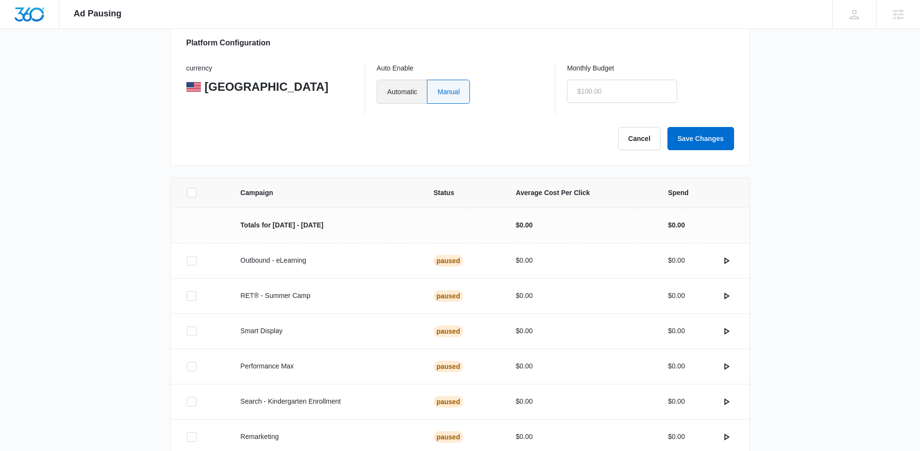
click at [416, 87] on label "Automatic" at bounding box center [402, 92] width 50 height 24
click at [387, 91] on input "Automatic" at bounding box center [387, 91] width 0 height 0
radio input "true"
click at [594, 94] on input "text" at bounding box center [622, 91] width 110 height 23
click at [682, 135] on button "Save Changes" at bounding box center [701, 138] width 67 height 23
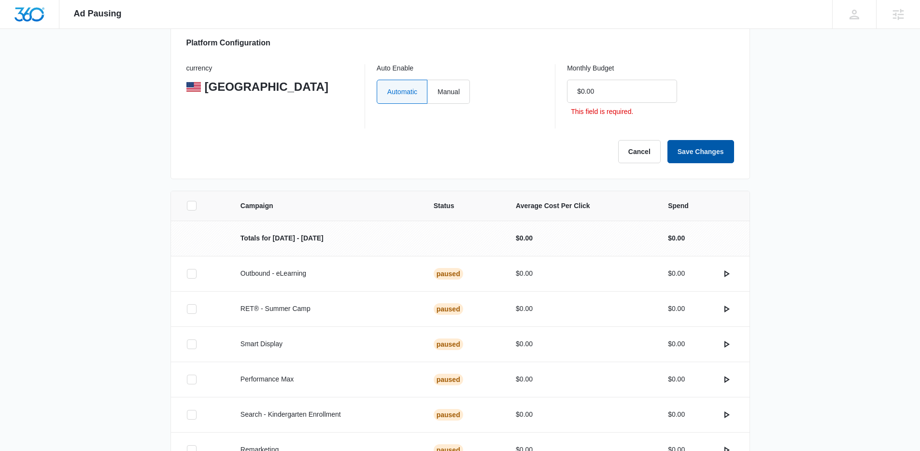
click at [690, 145] on button "Save Changes" at bounding box center [701, 151] width 67 height 23
type input "$0.00"
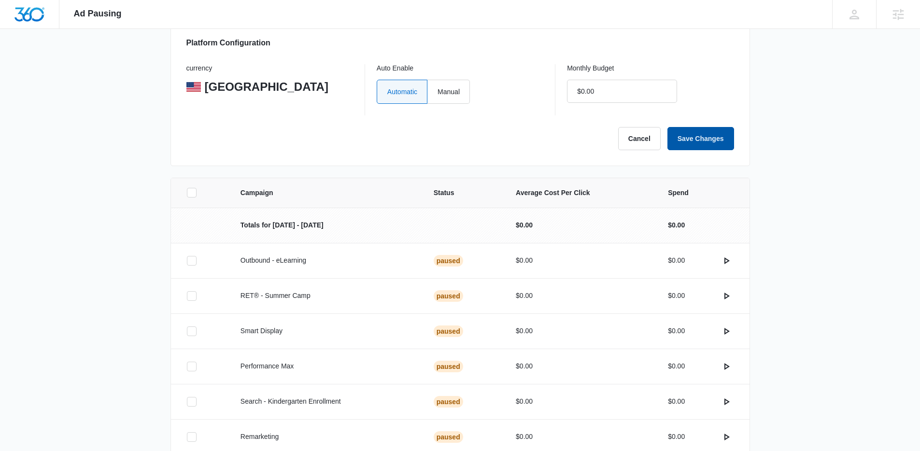
click at [689, 133] on button "Save Changes" at bounding box center [701, 138] width 67 height 23
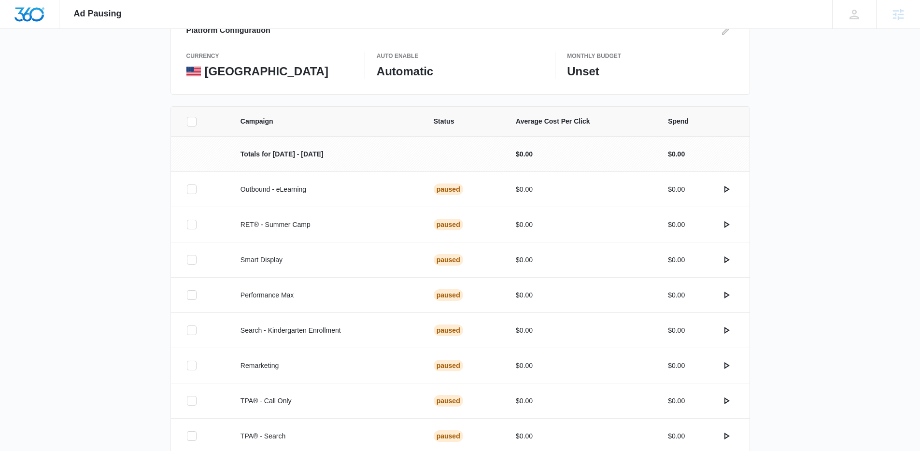
scroll to position [127, 0]
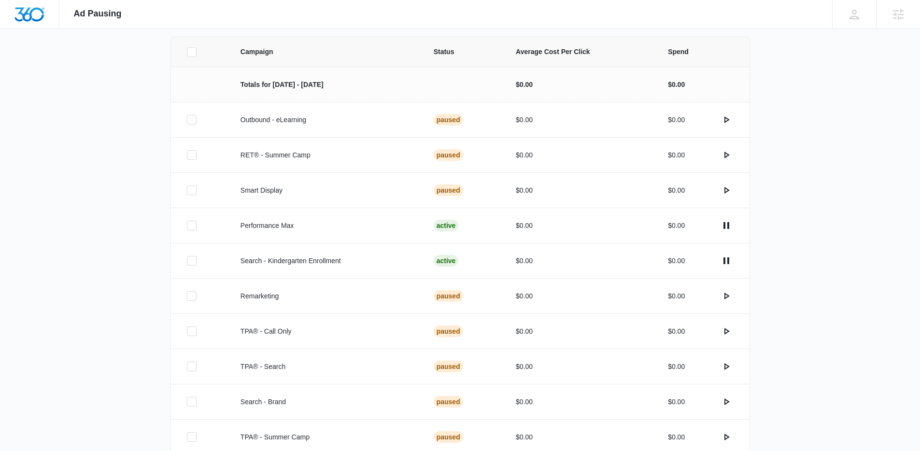
scroll to position [203, 0]
